Goal: Find specific page/section: Find specific page/section

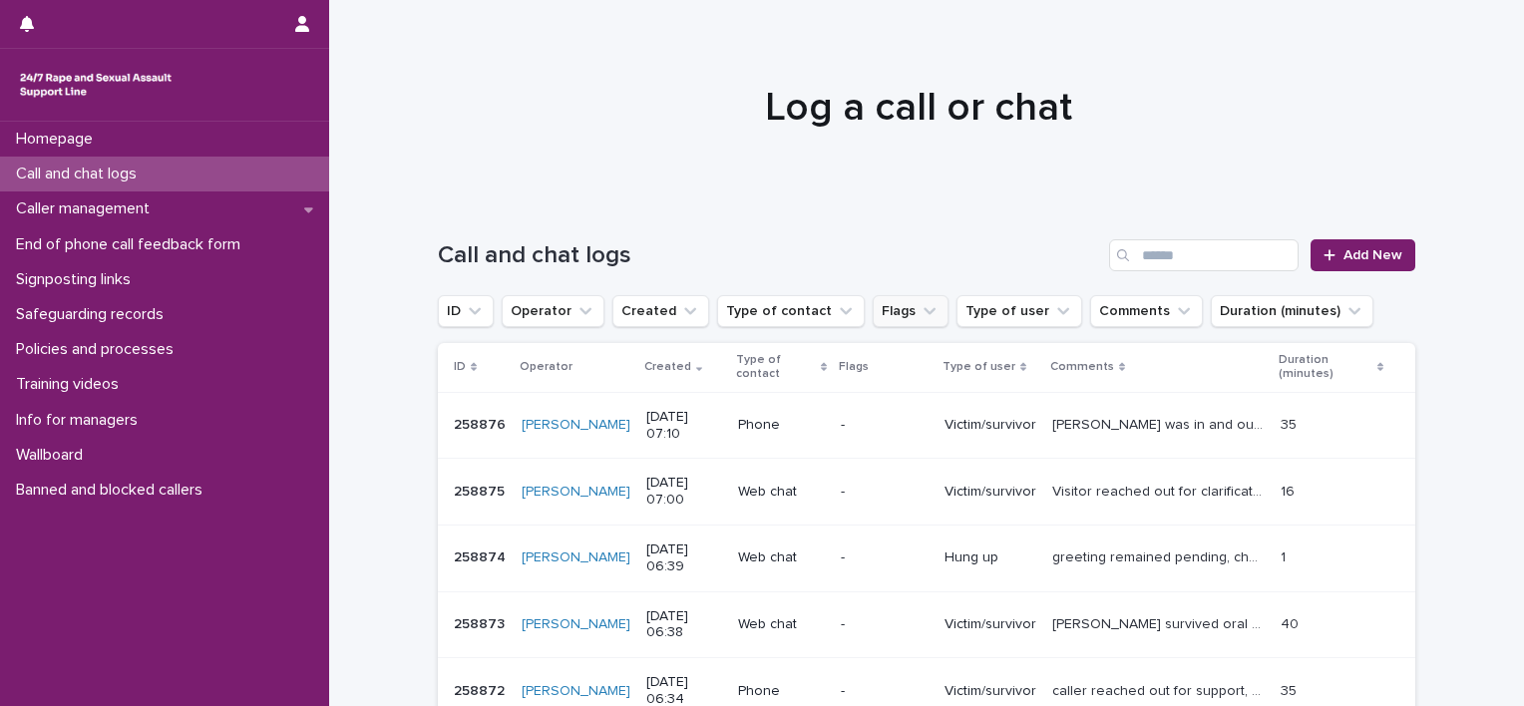
click at [873, 321] on button "Flags" at bounding box center [911, 311] width 76 height 32
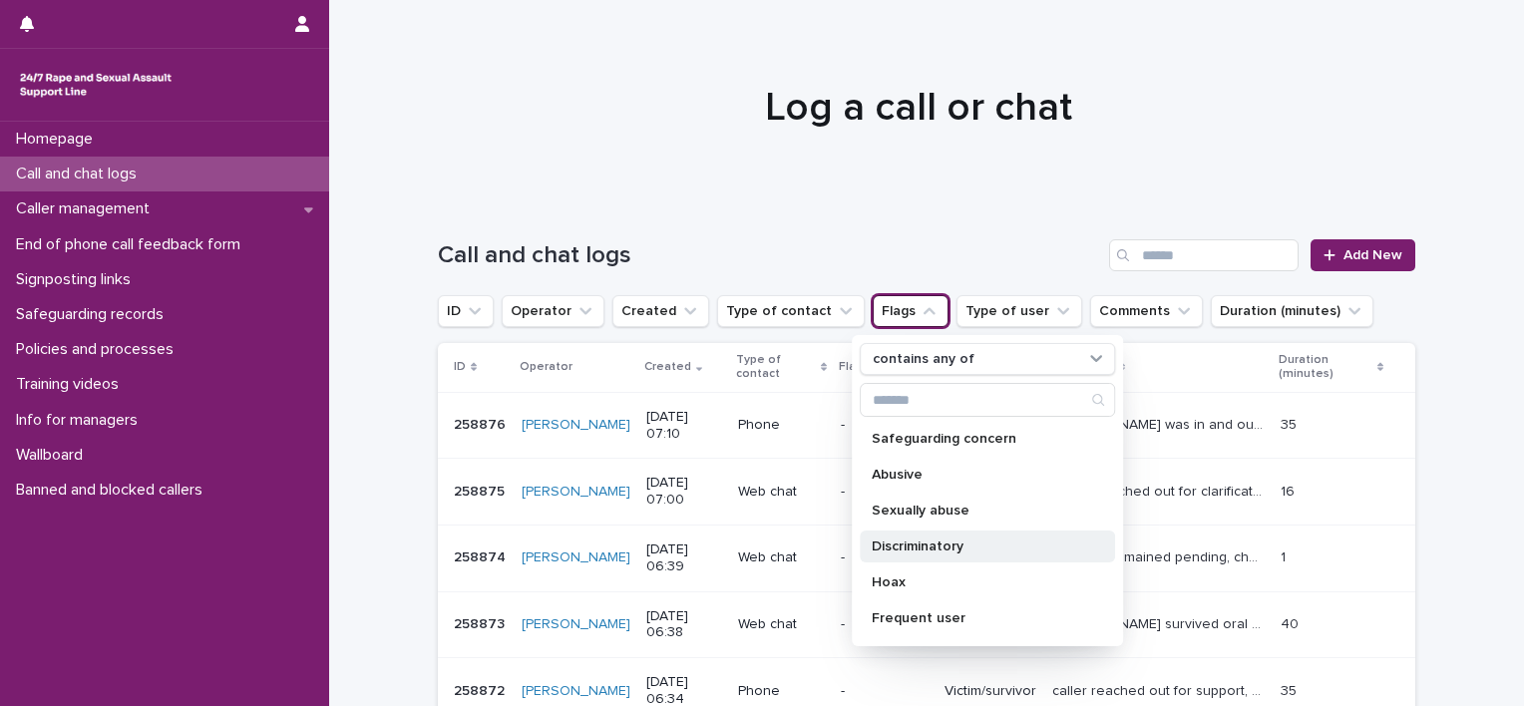
click at [929, 548] on p "Discriminatory" at bounding box center [977, 547] width 211 height 14
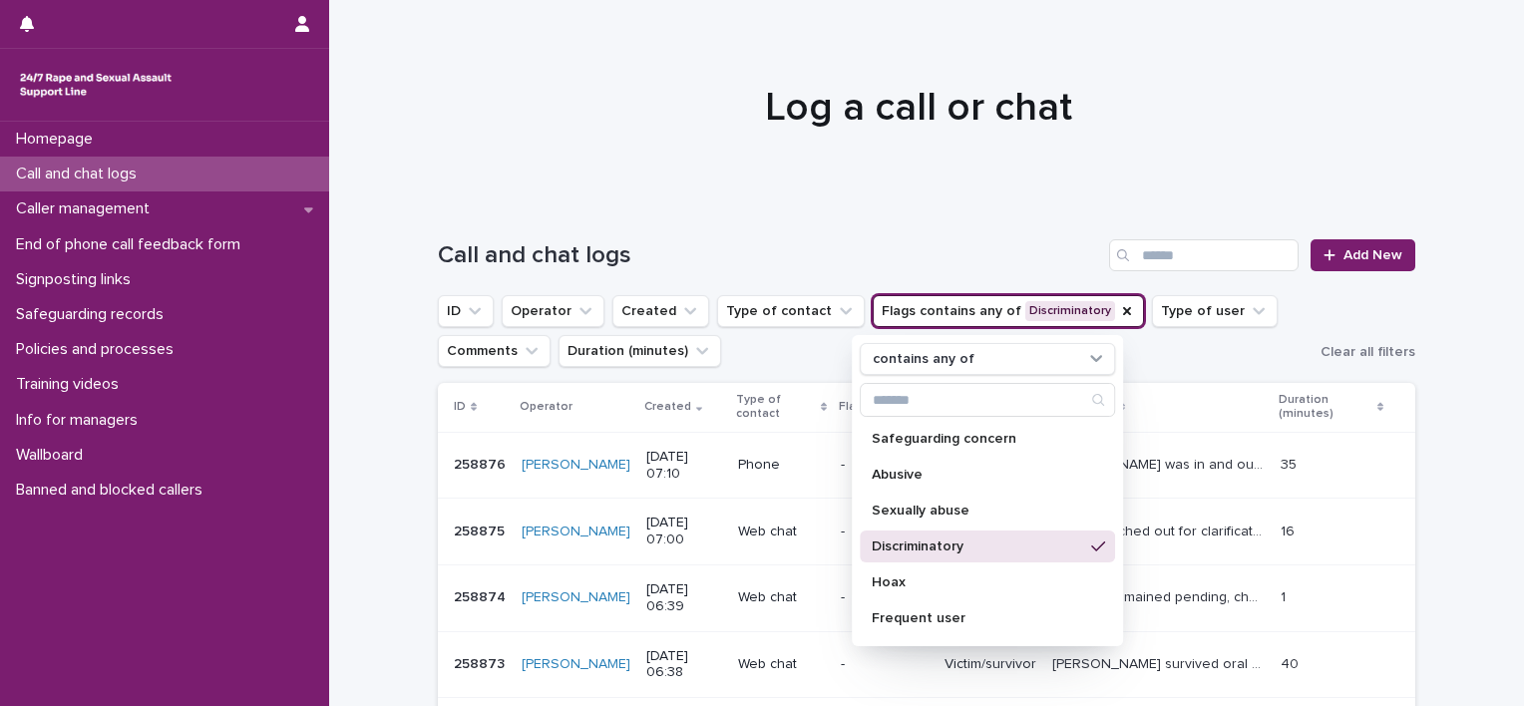
click at [778, 360] on ul "ID Operator Created Type of contact Flags contains any of Discriminatory contai…" at bounding box center [875, 331] width 883 height 80
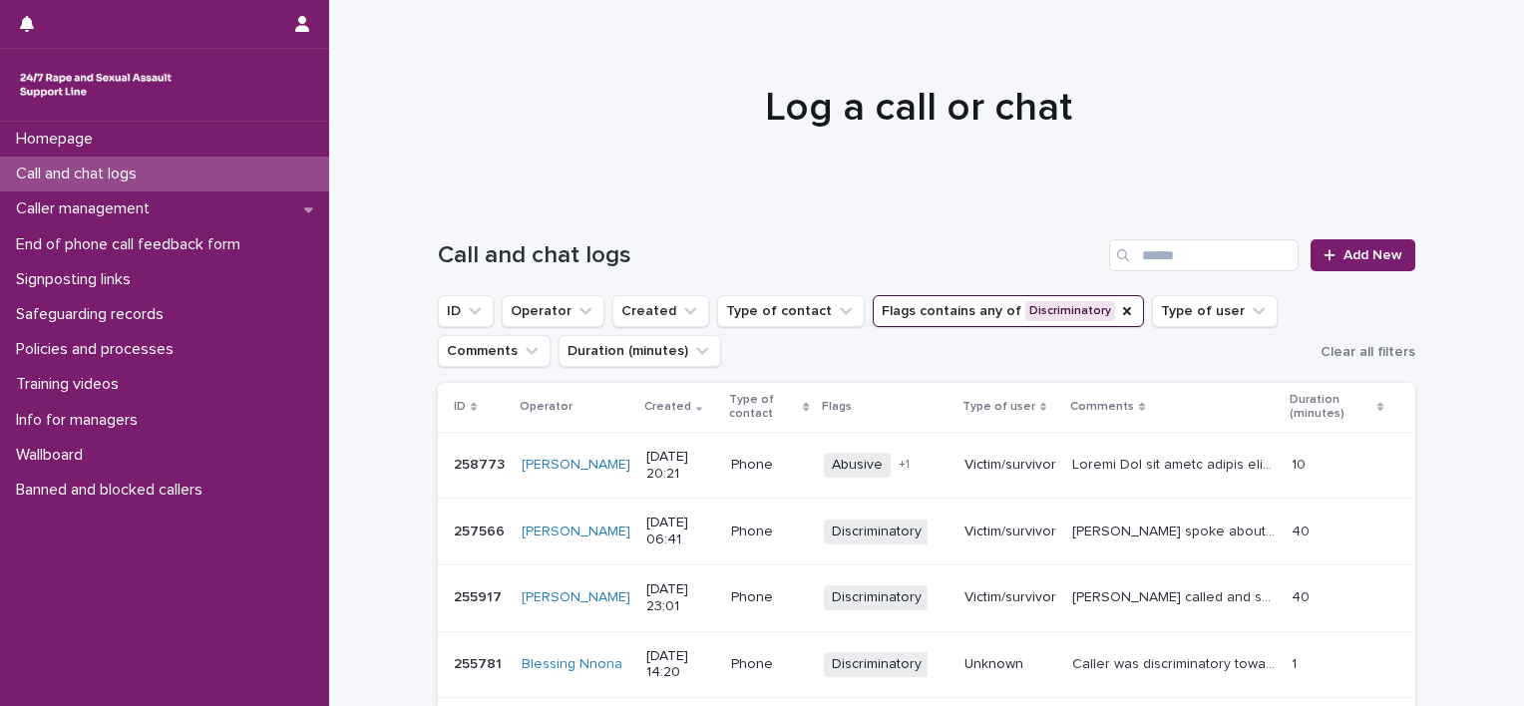
click at [1109, 464] on p at bounding box center [1175, 463] width 207 height 21
click at [1119, 313] on icon "Flags" at bounding box center [1127, 311] width 16 height 16
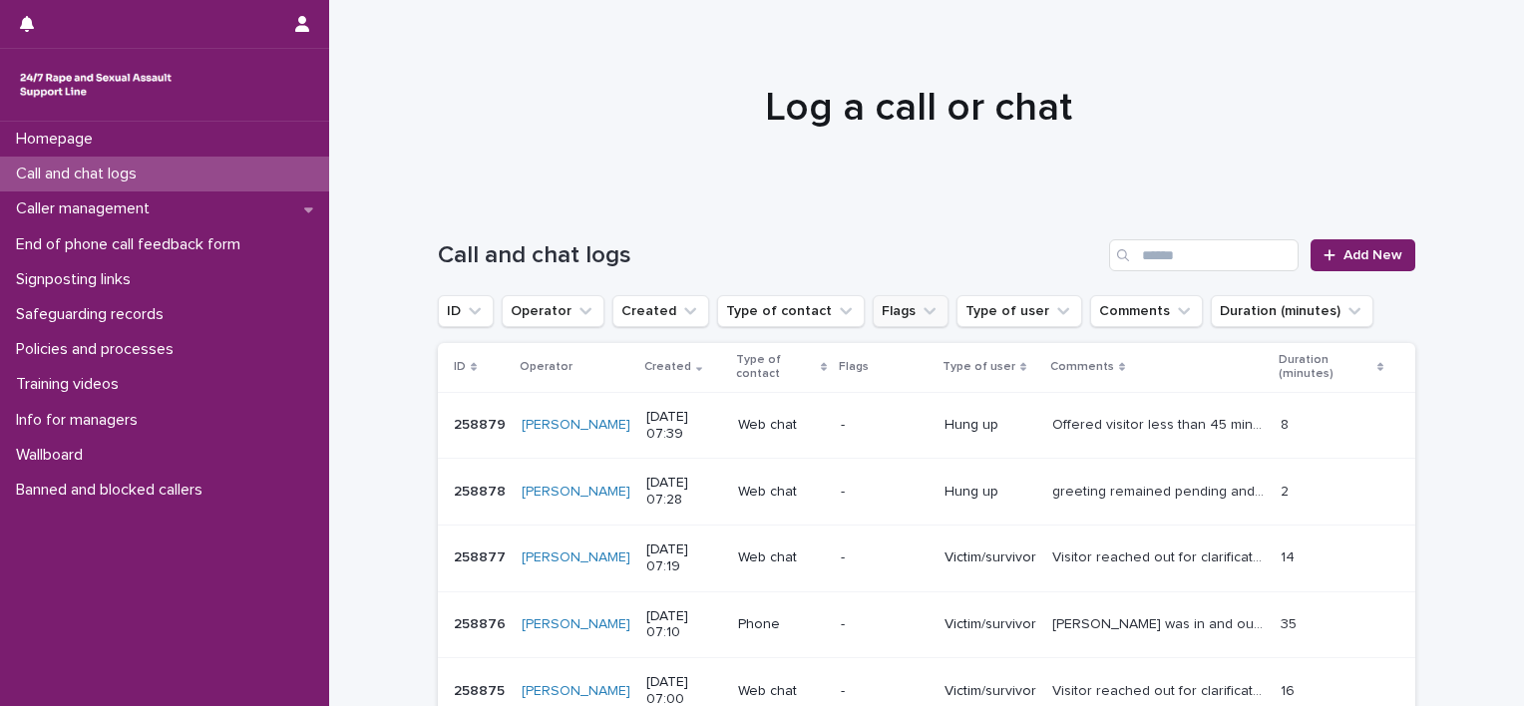
click at [892, 324] on button "Flags" at bounding box center [911, 311] width 76 height 32
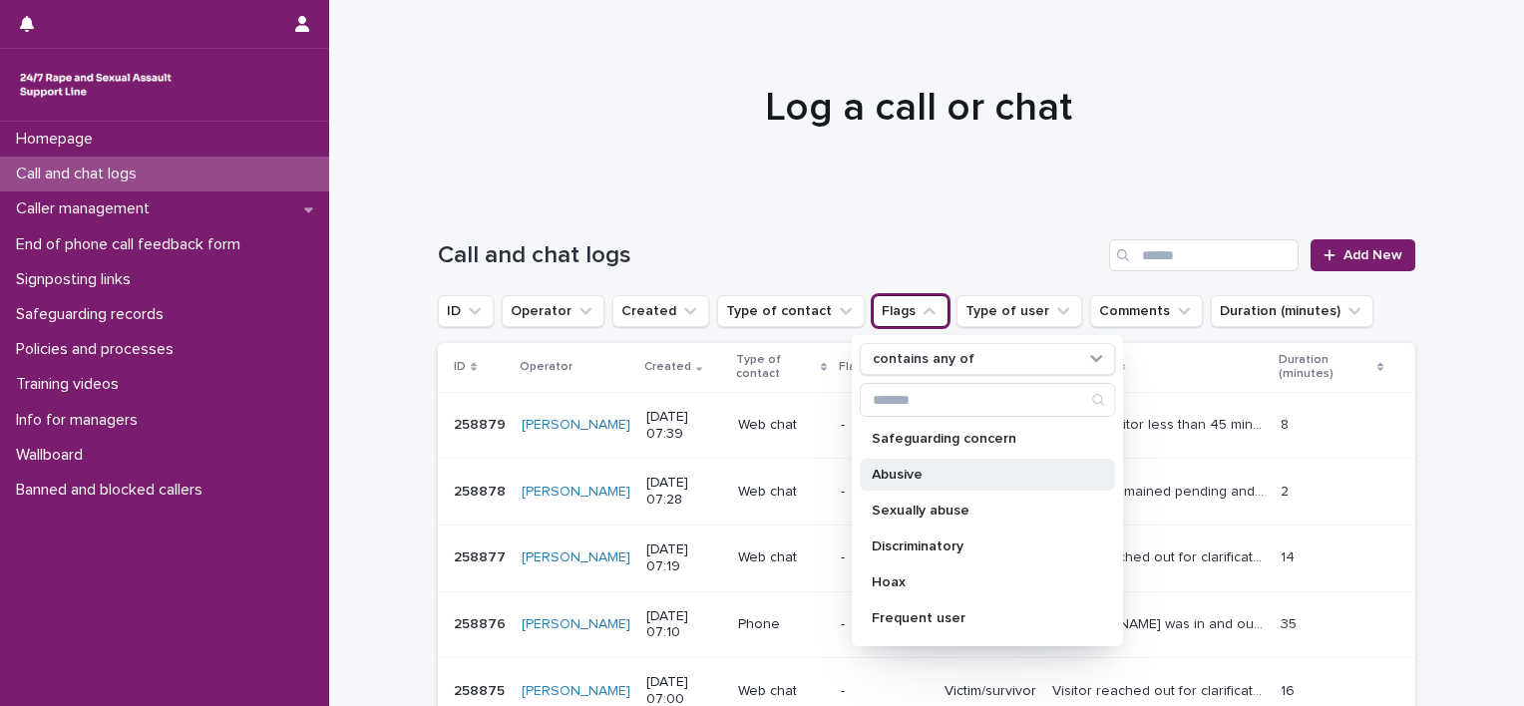
click at [898, 472] on p "Abusive" at bounding box center [977, 475] width 211 height 14
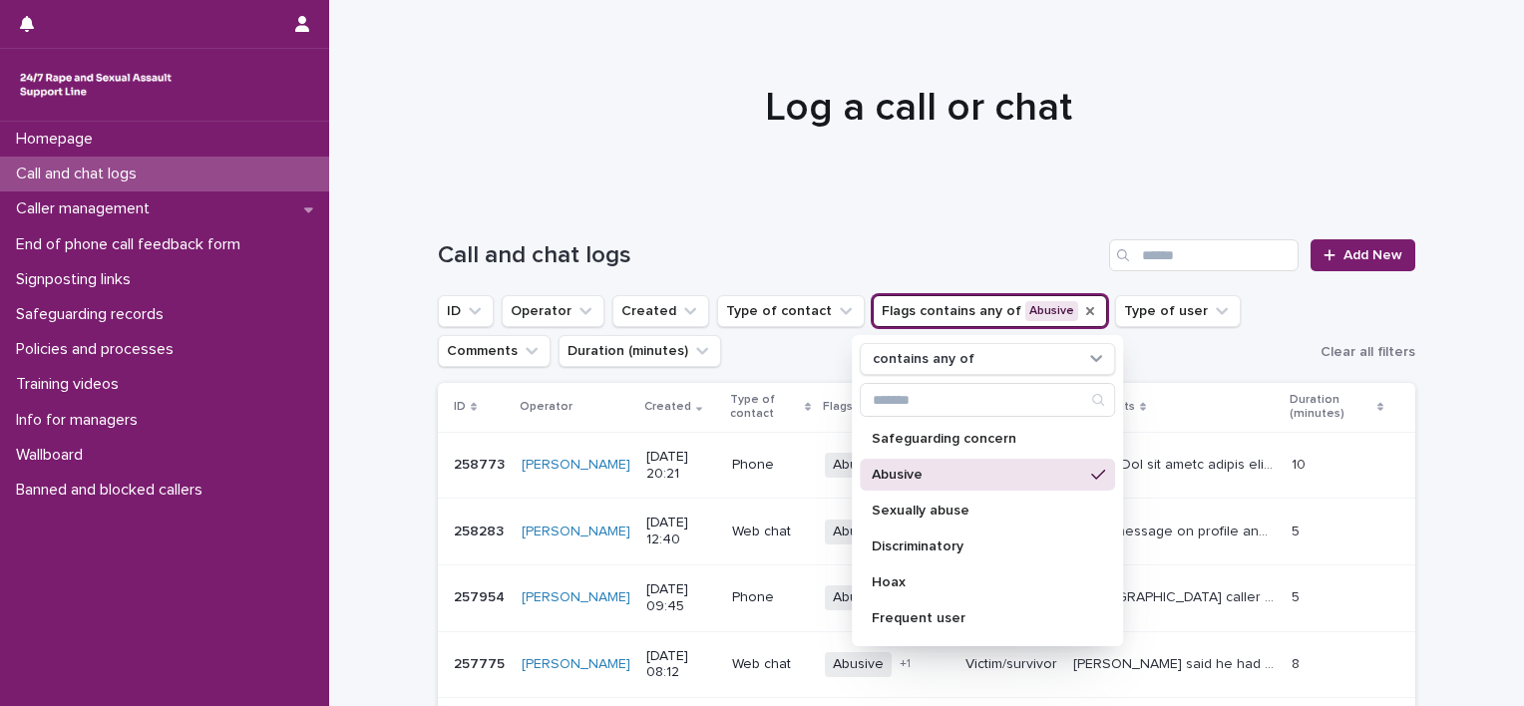
click at [903, 475] on p "Abusive" at bounding box center [977, 475] width 211 height 14
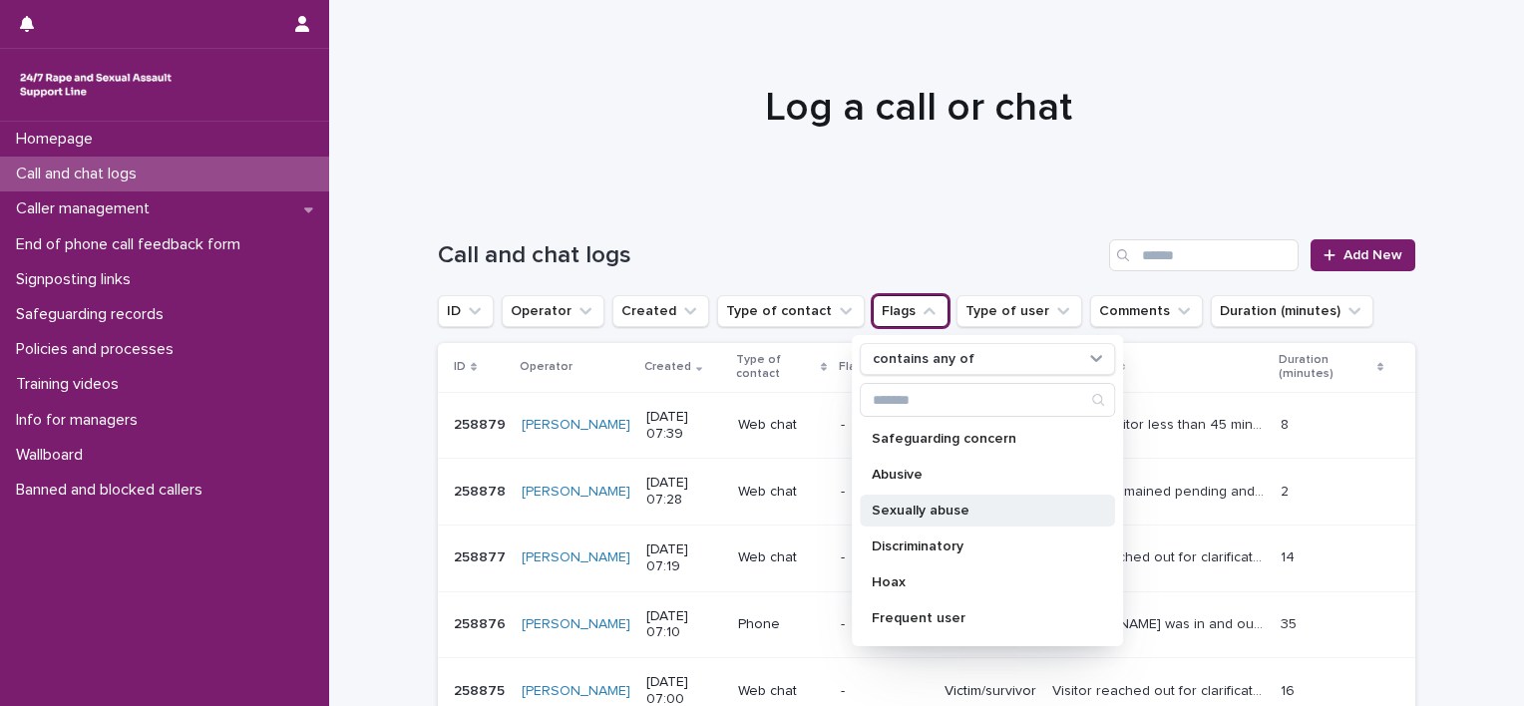
click at [904, 502] on div "Sexually abuse" at bounding box center [987, 511] width 255 height 32
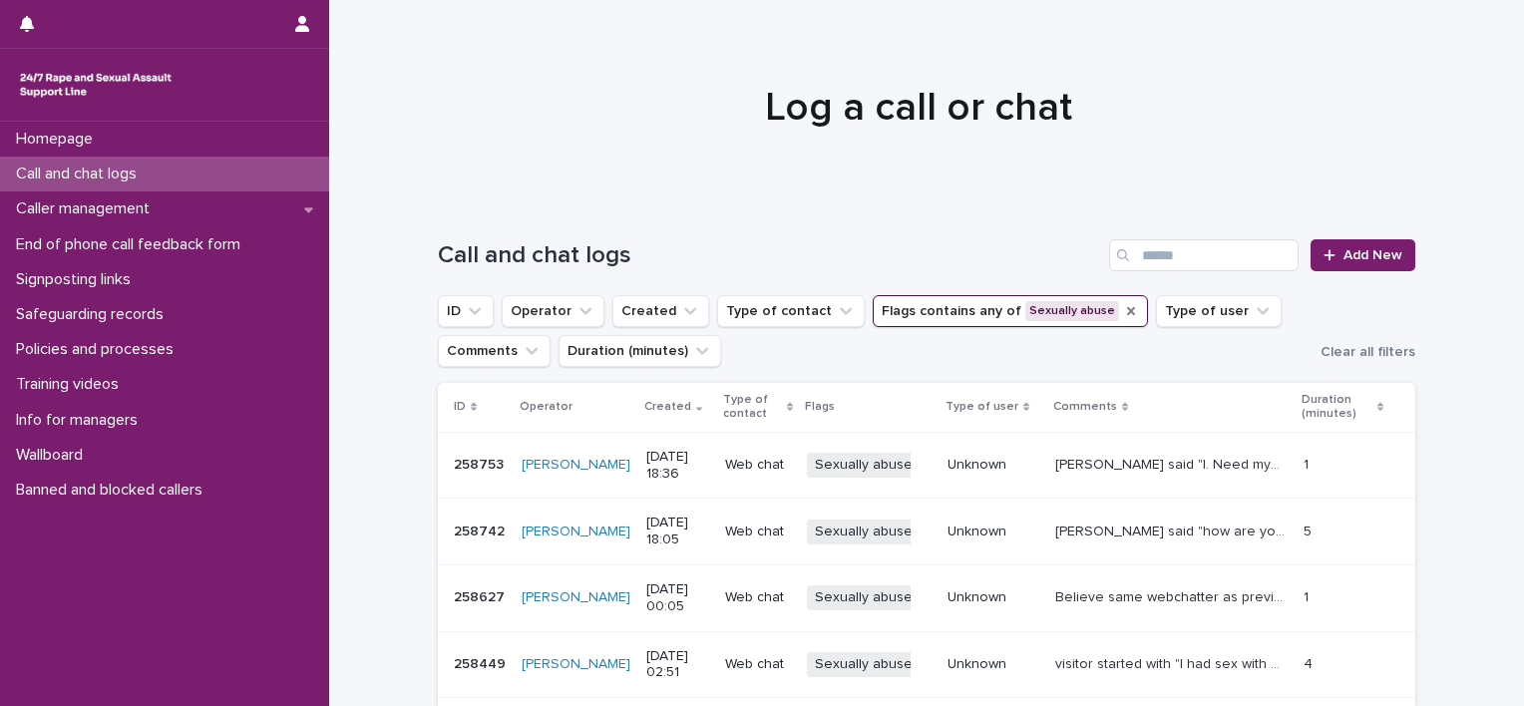
click at [1123, 312] on icon "Flags" at bounding box center [1131, 311] width 16 height 16
